Goal: Information Seeking & Learning: Learn about a topic

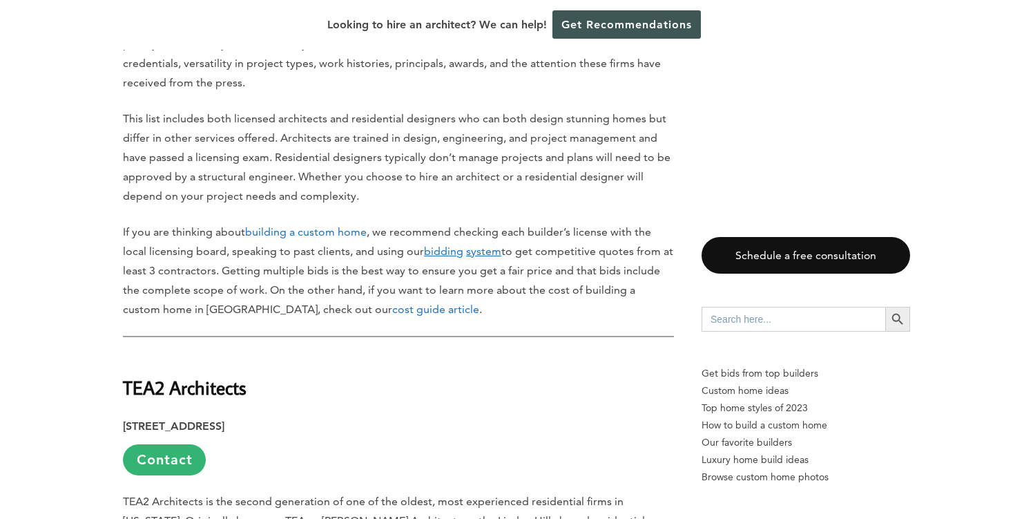
scroll to position [735, 0]
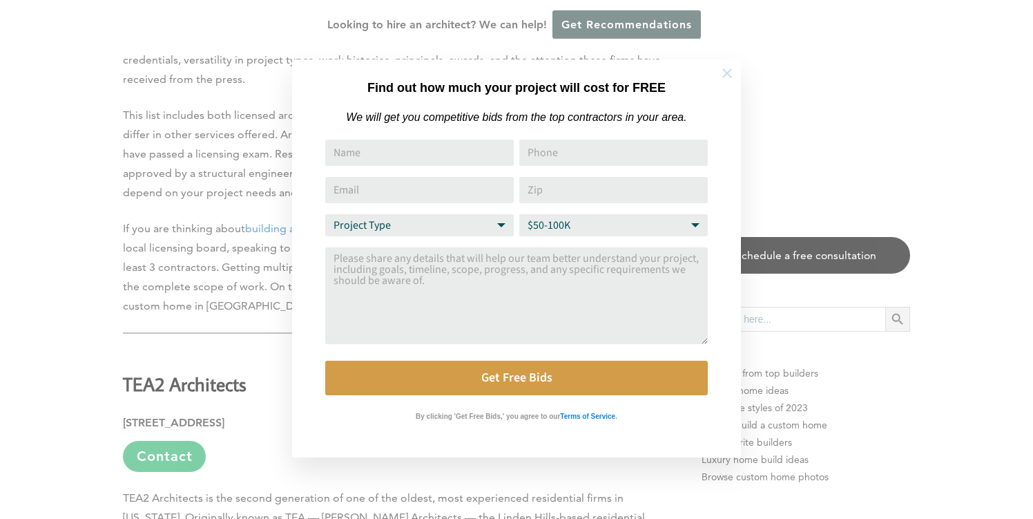
click at [728, 73] on icon at bounding box center [727, 73] width 15 height 15
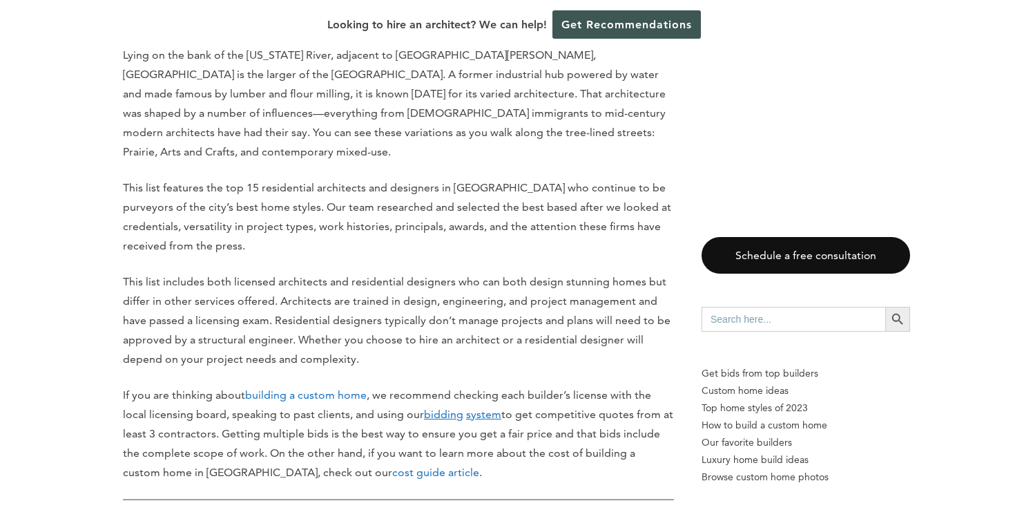
scroll to position [573, 0]
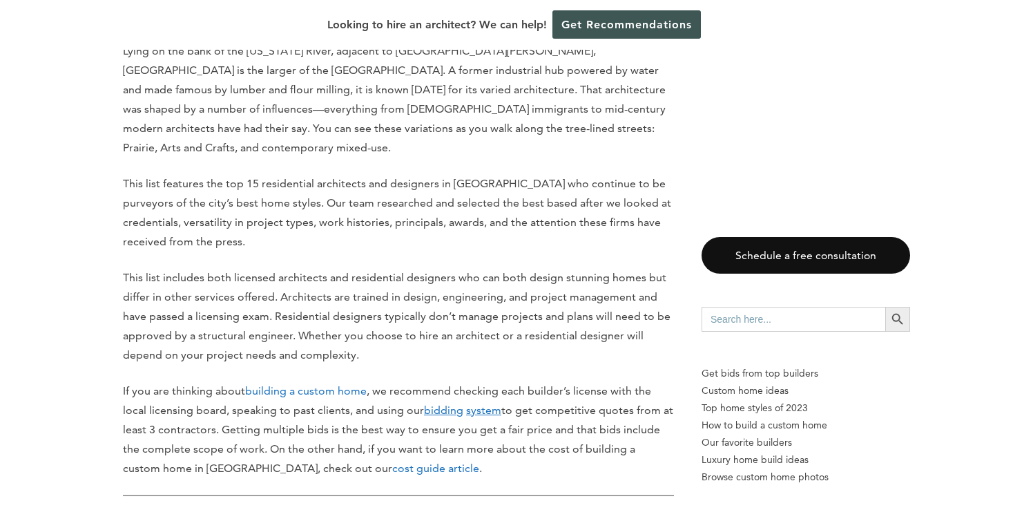
click at [392, 461] on link "cost guide article" at bounding box center [435, 467] width 87 height 13
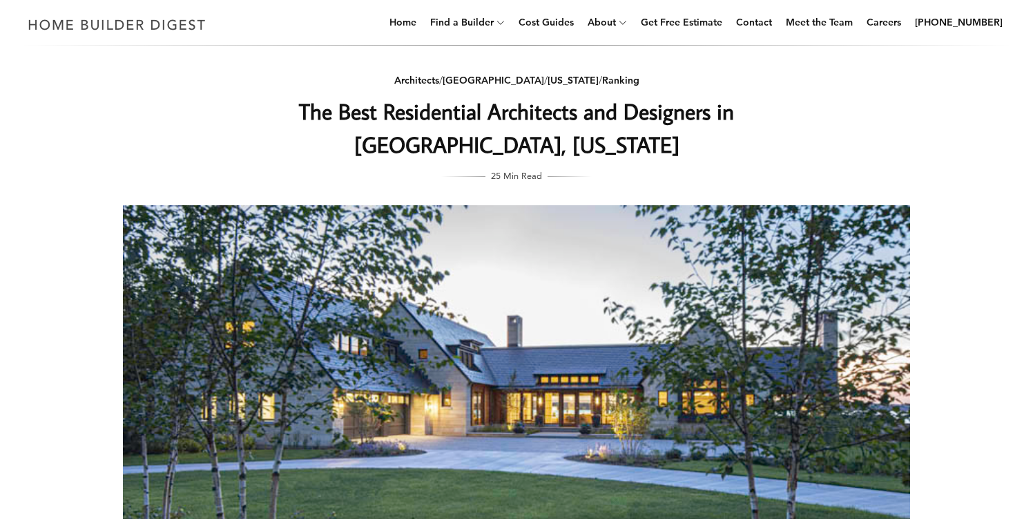
scroll to position [0, 0]
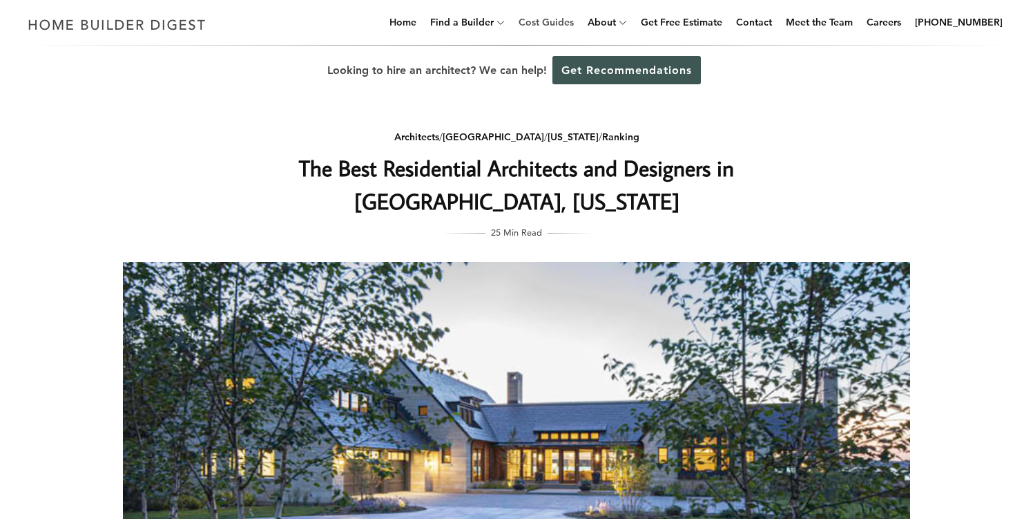
click at [573, 19] on link "Cost Guides" at bounding box center [546, 22] width 66 height 44
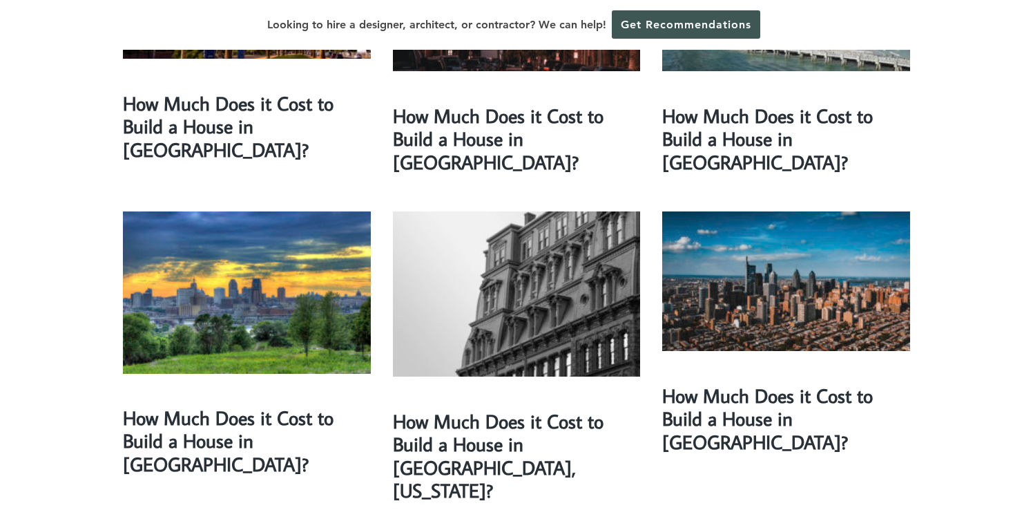
scroll to position [1567, 0]
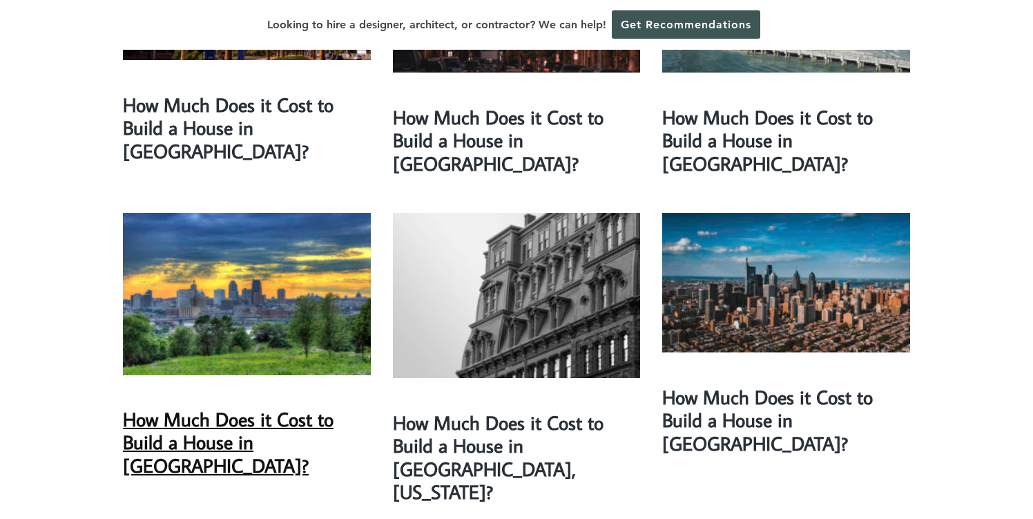
click at [202, 406] on link "How Much Does it Cost to Build a House in Minneapolis?" at bounding box center [228, 442] width 211 height 72
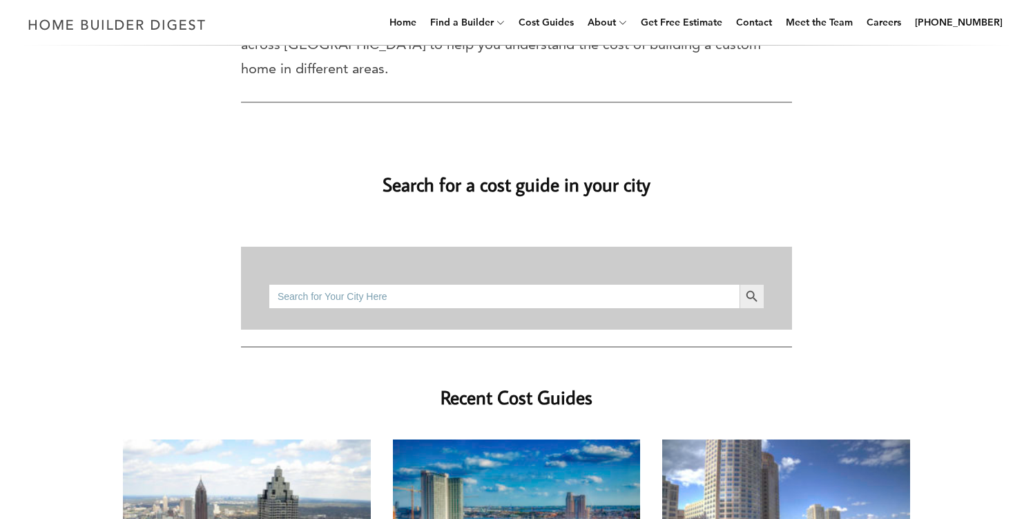
scroll to position [0, 0]
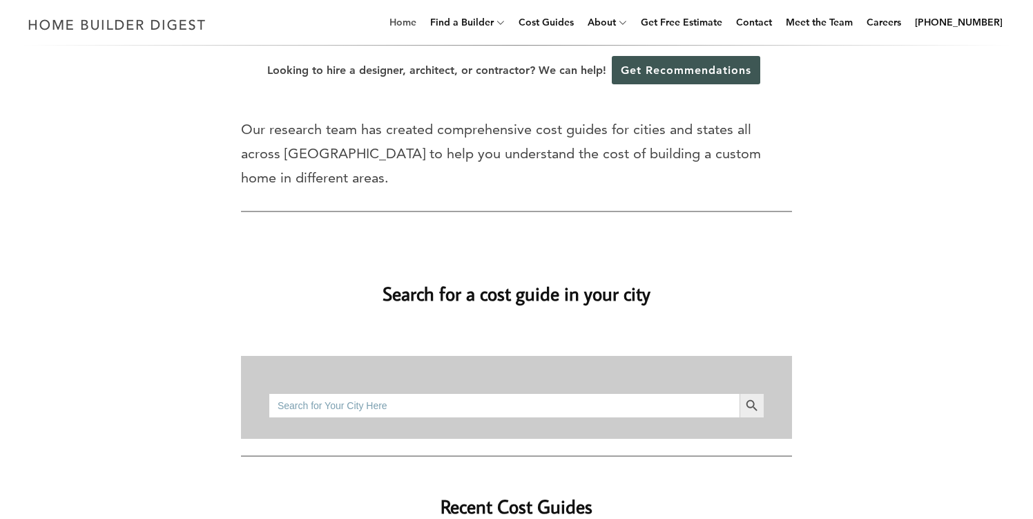
click at [420, 21] on link "Home" at bounding box center [403, 22] width 38 height 44
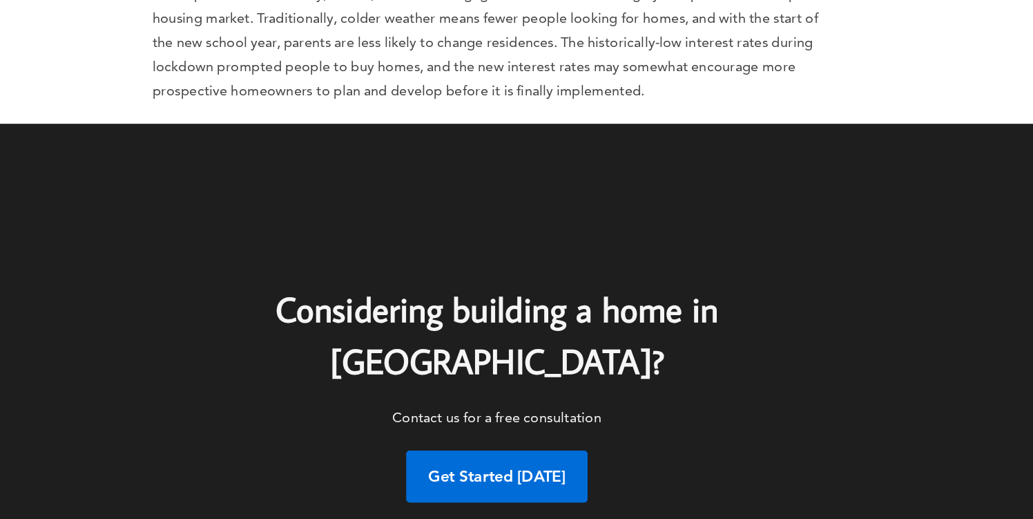
scroll to position [6984, 0]
